Goal: Transaction & Acquisition: Subscribe to service/newsletter

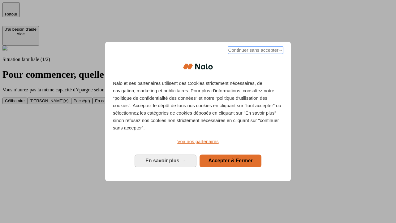
click at [255, 51] on span "Continuer sans accepter →" at bounding box center [255, 49] width 55 height 7
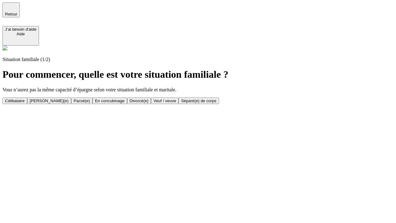
click at [125, 101] on div "En concubinage" at bounding box center [110, 100] width 30 height 5
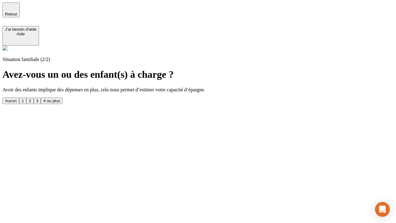
click at [31, 98] on div "2" at bounding box center [30, 100] width 2 height 5
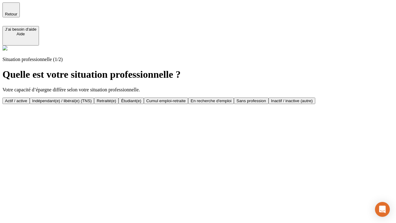
click at [92, 98] on div "Indépendant(e) / libéral(e) (TNS)" at bounding box center [62, 100] width 60 height 5
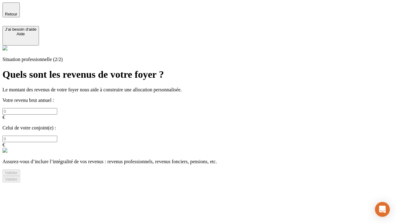
click at [57, 108] on input "text" at bounding box center [29, 111] width 55 height 7
type input "30 000"
click at [18, 170] on div "Valider" at bounding box center [11, 172] width 13 height 5
type input "0"
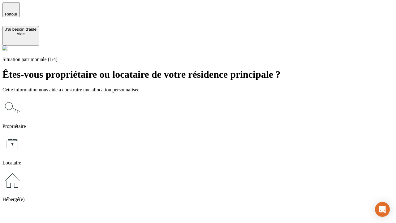
click at [22, 134] on icon at bounding box center [12, 144] width 20 height 20
type input "1 000"
click at [22, 134] on icon at bounding box center [12, 144] width 20 height 20
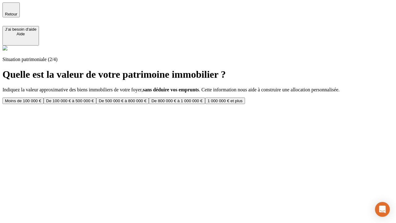
click at [41, 98] on div "Moins de 100 000 €" at bounding box center [23, 100] width 36 height 5
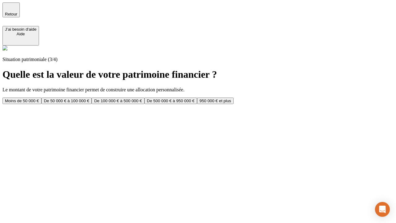
click at [39, 98] on div "Moins de 50 000 €" at bounding box center [22, 100] width 34 height 5
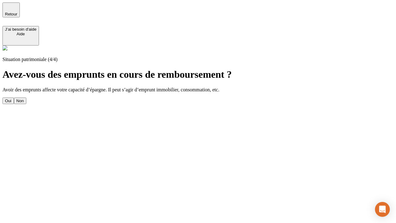
click at [24, 98] on div "Non" at bounding box center [19, 100] width 7 height 5
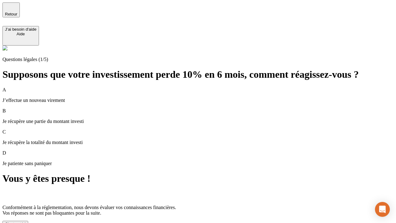
click at [26, 222] on div "C'est noté !" at bounding box center [15, 224] width 21 height 5
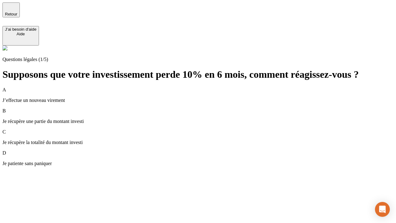
click at [206, 87] on div "A J’effectue un nouveau virement" at bounding box center [197, 95] width 391 height 16
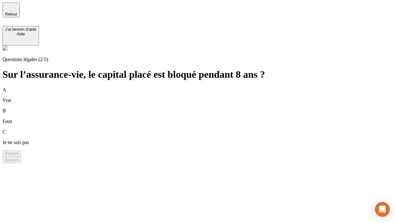
click at [206, 87] on div "A Vrai" at bounding box center [197, 95] width 391 height 16
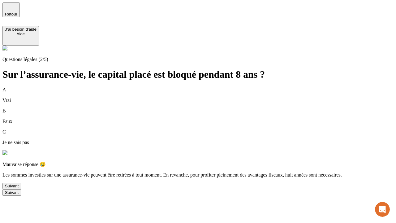
click at [19, 188] on div "Suivant" at bounding box center [12, 186] width 14 height 5
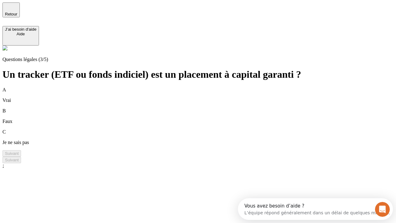
click at [206, 87] on div "A Vrai" at bounding box center [197, 95] width 391 height 16
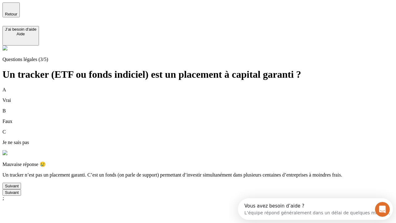
click at [19, 188] on div "Suivant" at bounding box center [12, 186] width 14 height 5
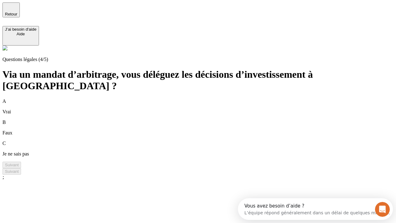
click at [206, 98] on div "A Vrai" at bounding box center [197, 106] width 391 height 16
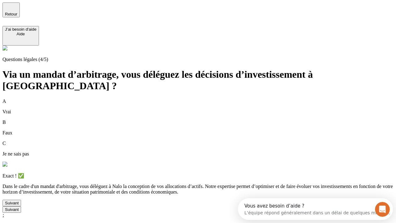
click at [19, 205] on div "Suivant" at bounding box center [12, 203] width 14 height 5
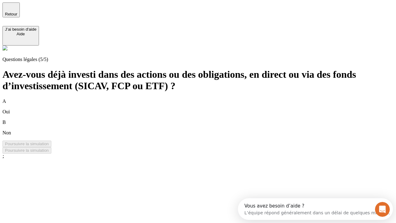
click at [206, 120] on div "B Non" at bounding box center [197, 128] width 391 height 16
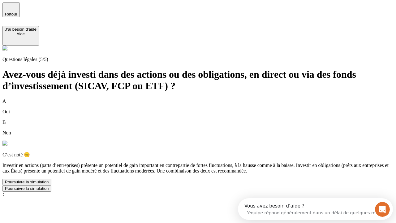
click at [49, 184] on div "Poursuivre la simulation" at bounding box center [27, 182] width 44 height 5
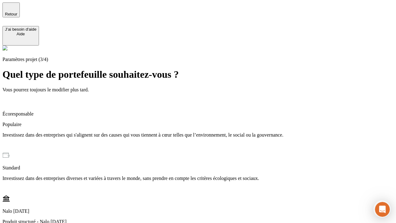
click at [206, 132] on p "Investissez dans des entreprises qui s'alignent sur des causes qui vous tiennen…" at bounding box center [197, 135] width 391 height 6
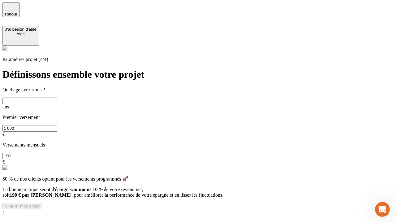
click at [57, 98] on input "text" at bounding box center [29, 101] width 55 height 7
type input "40"
click at [57, 125] on input "1 000" at bounding box center [29, 128] width 55 height 7
type input "10 000"
click at [57, 153] on input "190" at bounding box center [29, 156] width 55 height 7
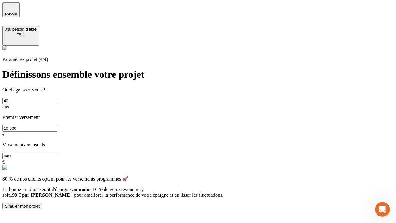
type input "640"
click at [40, 204] on div "Simuler mon projet" at bounding box center [22, 206] width 35 height 5
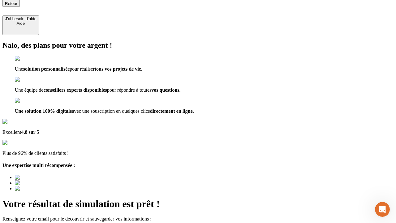
type input "[EMAIL_ADDRESS][DOMAIN_NAME]"
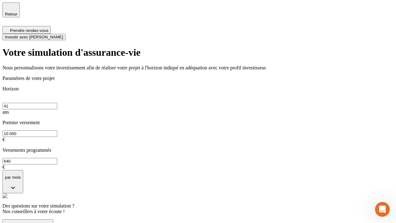
click at [63, 35] on span "Investir avec [PERSON_NAME]" at bounding box center [34, 37] width 58 height 5
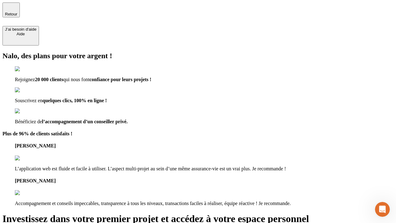
type input "[EMAIL_ADDRESS][DOMAIN_NAME]"
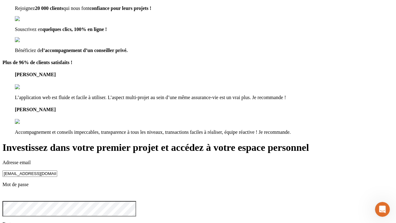
scroll to position [6, 0]
